Goal: Information Seeking & Learning: Learn about a topic

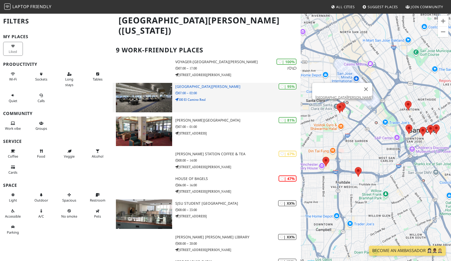
scroll to position [22, 0]
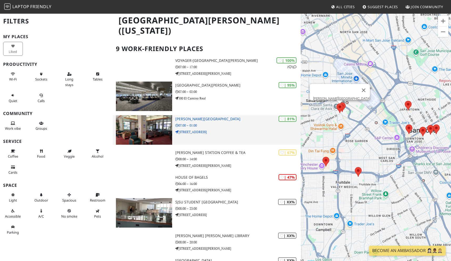
click at [191, 115] on div "| 81% Benson Memorial Center 07:00 – 01:00 820 Alviso St" at bounding box center [237, 129] width 125 height 29
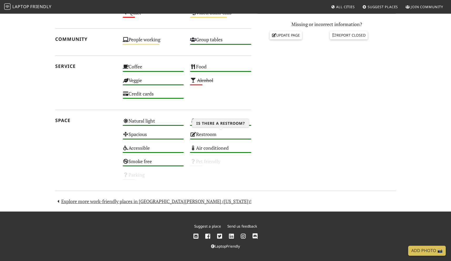
scroll to position [230, 0]
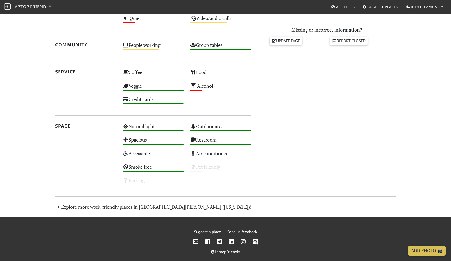
click at [349, 70] on div "Do you like working from here? Mon 07:00 – 01:00 Tue 07:00 – 01:00 Wed 07:00 – …" at bounding box center [327, 43] width 145 height 291
click at [348, 78] on div "Do you like working from here? Mon 07:00 – 01:00 Tue 07:00 – 01:00 Wed 07:00 – …" at bounding box center [327, 43] width 145 height 291
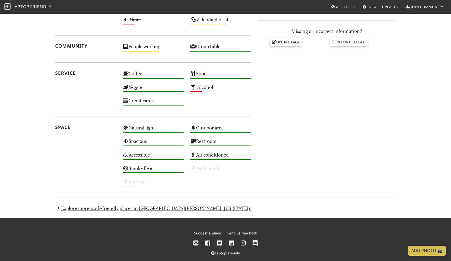
scroll to position [236, 0]
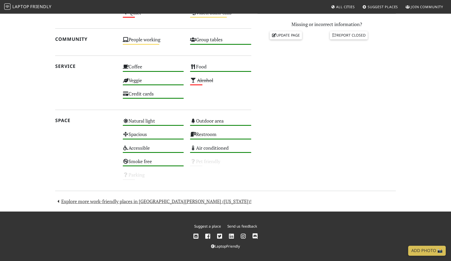
click at [244, 236] on icon at bounding box center [243, 237] width 5 height 6
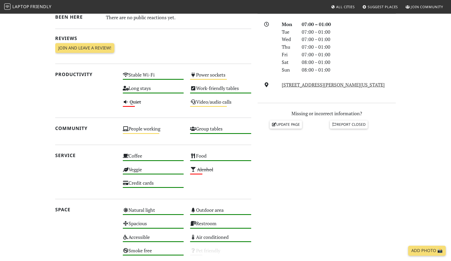
scroll to position [147, 0]
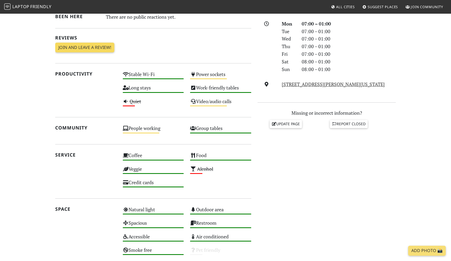
click at [98, 45] on link "Join and leave a review!" at bounding box center [84, 48] width 59 height 10
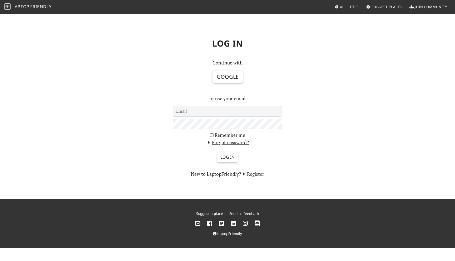
click at [32, 9] on span "Friendly" at bounding box center [40, 7] width 21 height 6
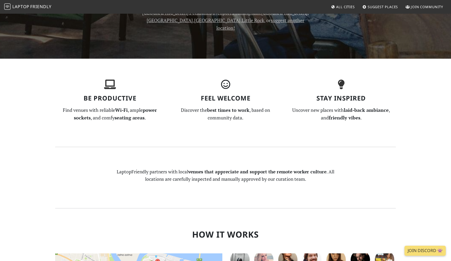
scroll to position [418, 0]
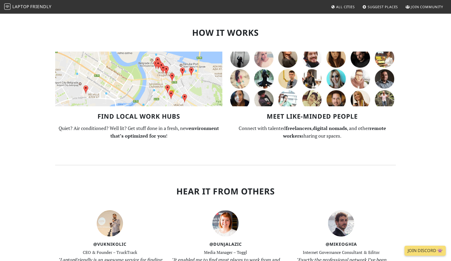
scroll to position [606, 0]
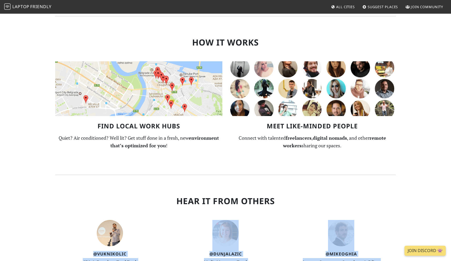
drag, startPoint x: 65, startPoint y: 106, endPoint x: 325, endPoint y: 154, distance: 264.1
click at [325, 175] on section "Hear It From Others @VukNikolic CEO & Founder – TruckTrack "LaptopFriendly is a…" at bounding box center [225, 248] width 341 height 147
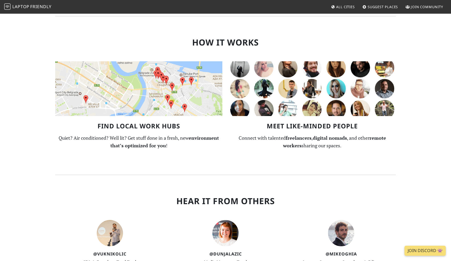
click at [259, 175] on section "Hear It From Others @VukNikolic CEO & Founder – TruckTrack "LaptopFriendly is a…" at bounding box center [225, 248] width 341 height 147
click at [218, 175] on section "Hear It From Others @VukNikolic CEO & Founder – TruckTrack "LaptopFriendly is a…" at bounding box center [225, 248] width 341 height 147
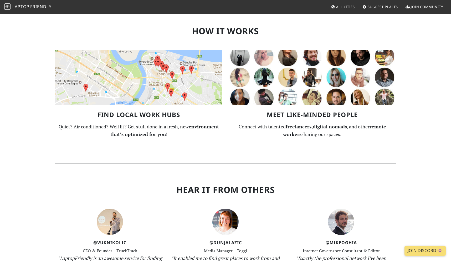
scroll to position [621, 0]
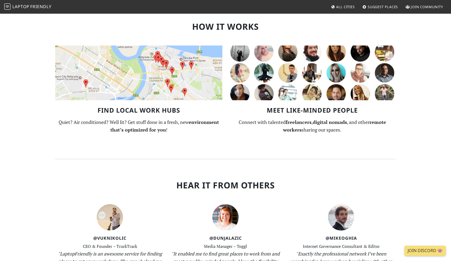
click at [240, 159] on section "Hear It From Others @VukNikolic CEO & Founder – TruckTrack "LaptopFriendly is a…" at bounding box center [225, 232] width 341 height 147
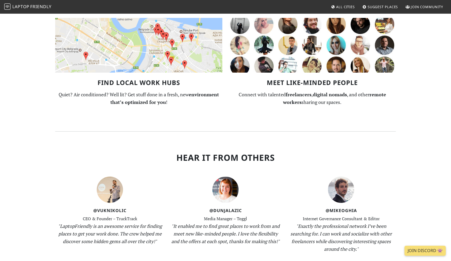
scroll to position [735, 0]
